Goal: Obtain resource: Obtain resource

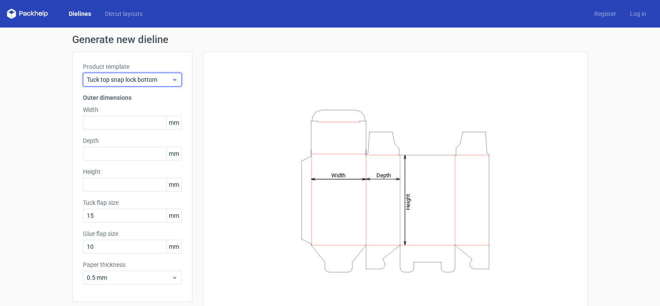
click at [138, 76] on span "Tuck top snap lock bottom" at bounding box center [129, 79] width 85 height 9
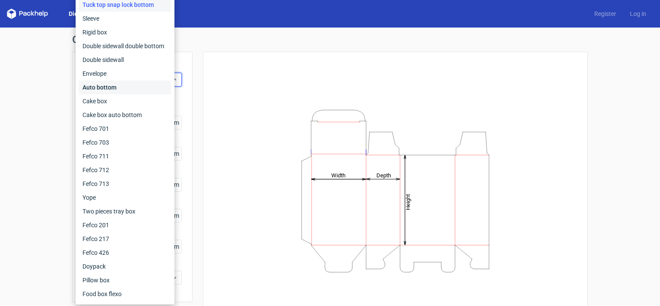
click at [116, 87] on div "Auto bottom" at bounding box center [125, 87] width 92 height 14
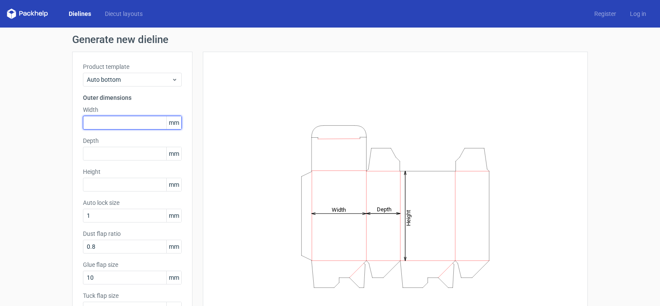
click at [105, 123] on input "text" at bounding box center [132, 123] width 99 height 14
type input "51"
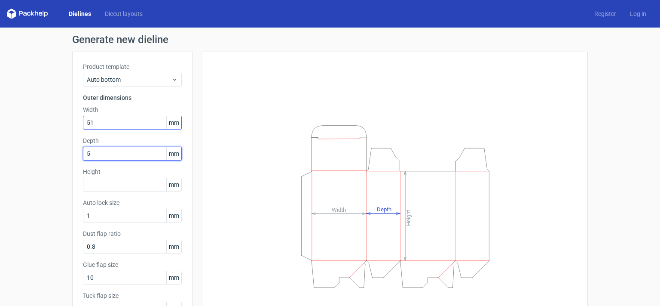
type input "51"
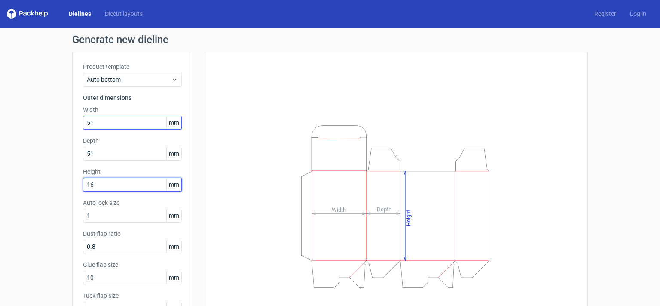
type input "167"
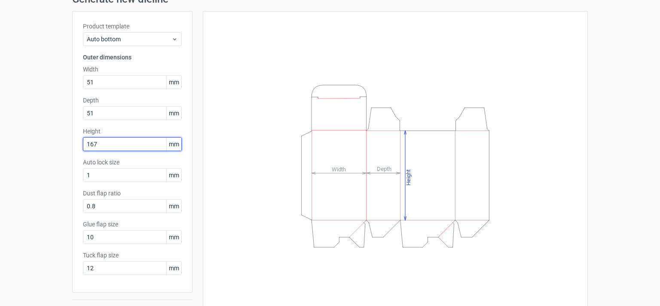
scroll to position [61, 0]
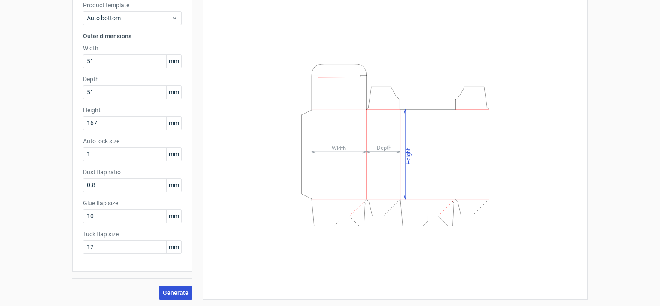
click at [169, 292] on span "Generate" at bounding box center [176, 292] width 26 height 6
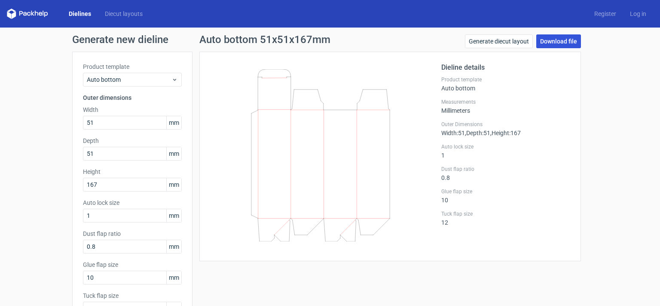
click at [551, 41] on link "Download file" at bounding box center [558, 41] width 45 height 14
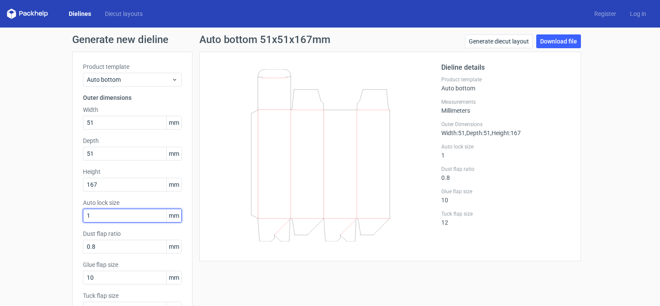
drag, startPoint x: 109, startPoint y: 219, endPoint x: 72, endPoint y: 216, distance: 37.5
click at [83, 216] on input "1" at bounding box center [132, 215] width 99 height 14
type input "0"
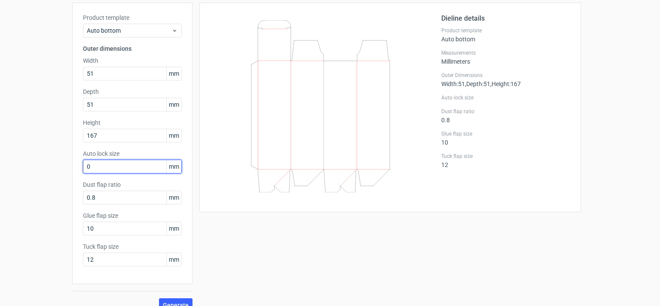
scroll to position [61, 0]
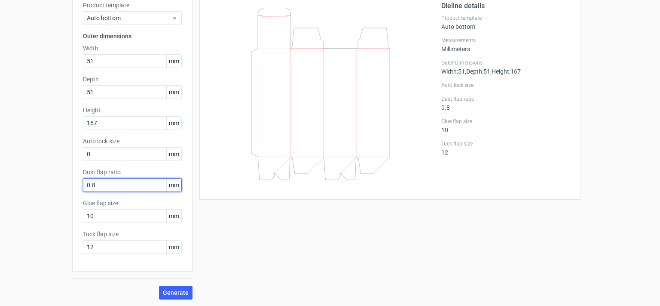
drag, startPoint x: 98, startPoint y: 185, endPoint x: 61, endPoint y: 184, distance: 37.0
click at [83, 184] on input "0.8" at bounding box center [132, 185] width 99 height 14
type input "0"
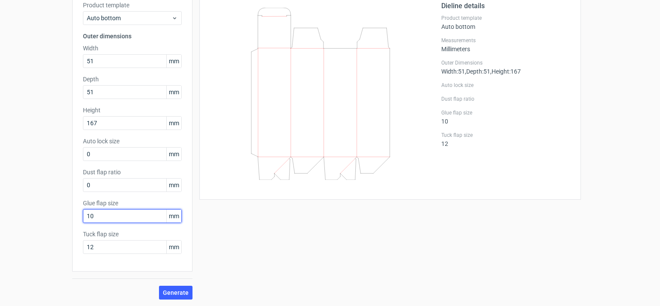
drag, startPoint x: 101, startPoint y: 216, endPoint x: 61, endPoint y: 204, distance: 40.9
click at [83, 209] on input "10" at bounding box center [132, 216] width 99 height 14
type input "0"
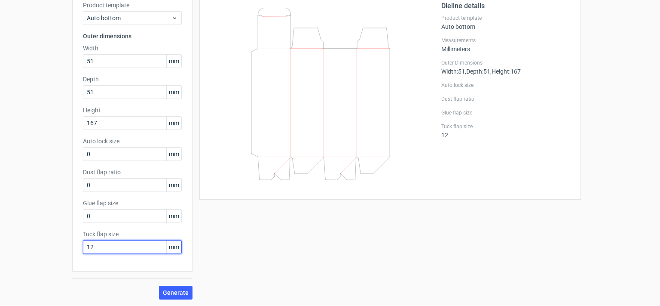
click at [83, 240] on input "12" at bounding box center [132, 247] width 99 height 14
type input "0"
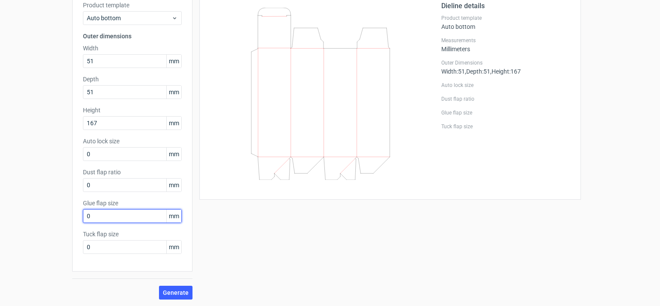
drag, startPoint x: 95, startPoint y: 216, endPoint x: 63, endPoint y: 212, distance: 32.5
click at [83, 212] on input "0" at bounding box center [132, 216] width 99 height 14
type input "12"
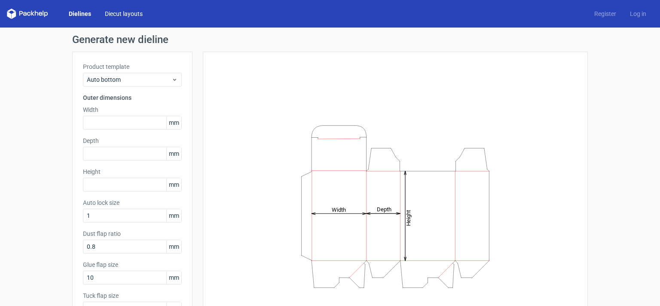
click at [124, 13] on link "Diecut layouts" at bounding box center [124, 13] width 52 height 9
